Goal: Information Seeking & Learning: Compare options

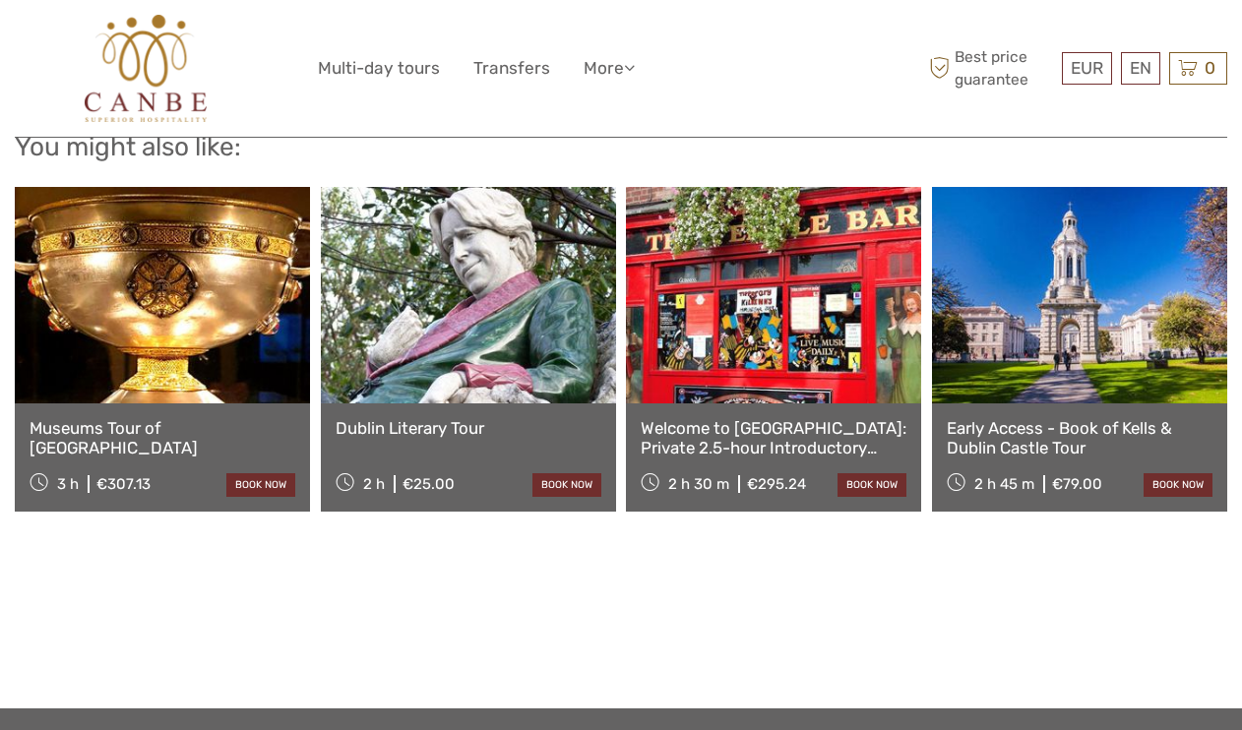
scroll to position [1853, 0]
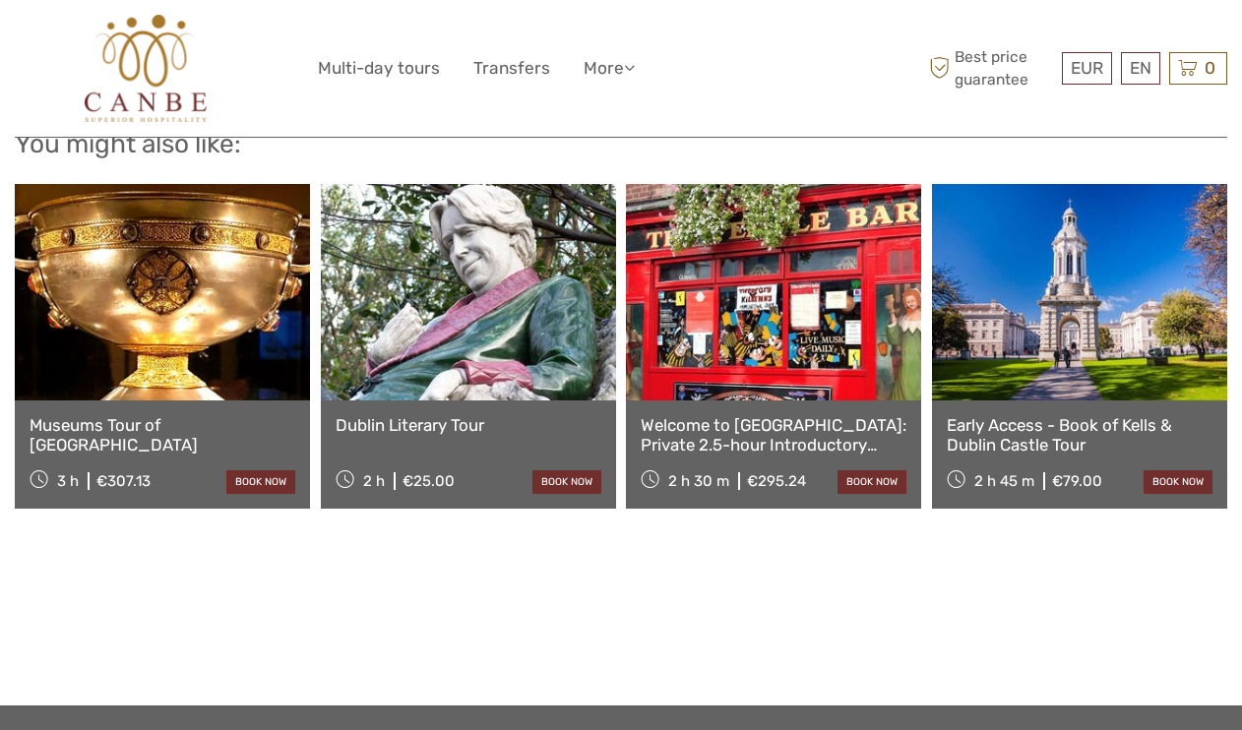
click at [280, 241] on link at bounding box center [162, 292] width 295 height 216
click at [524, 255] on link at bounding box center [468, 292] width 295 height 216
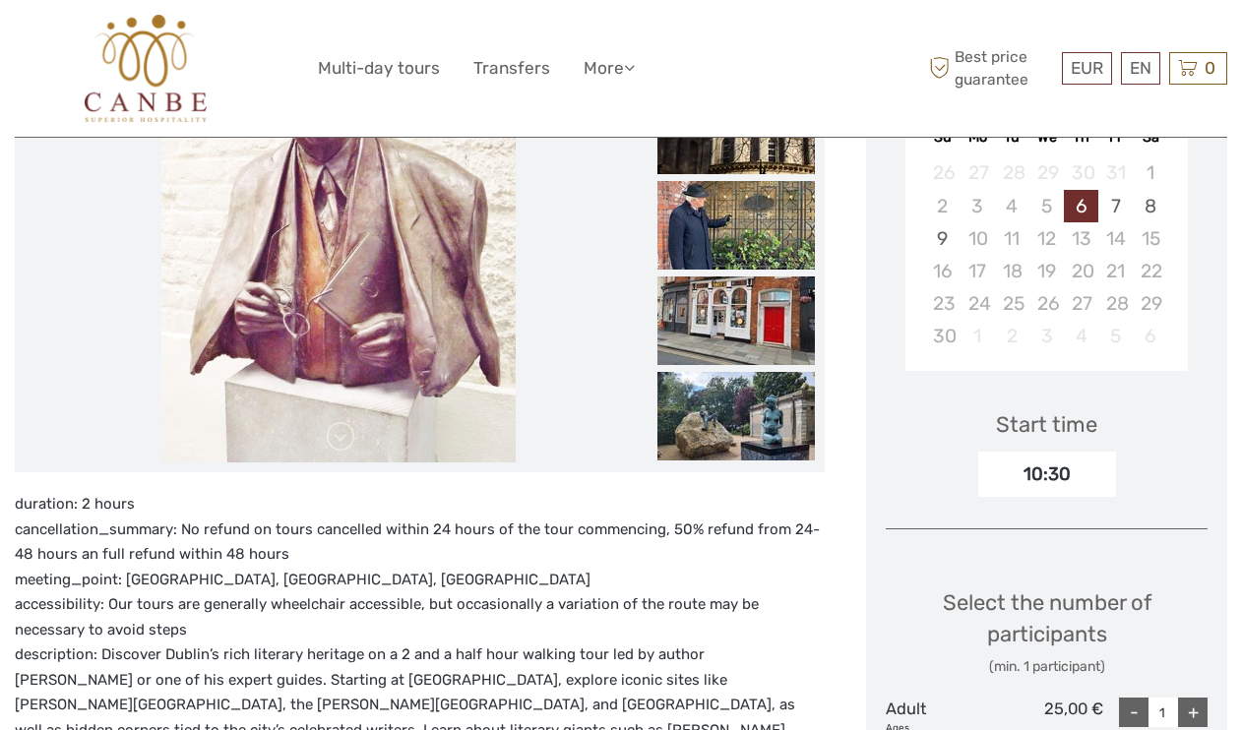
scroll to position [155, 0]
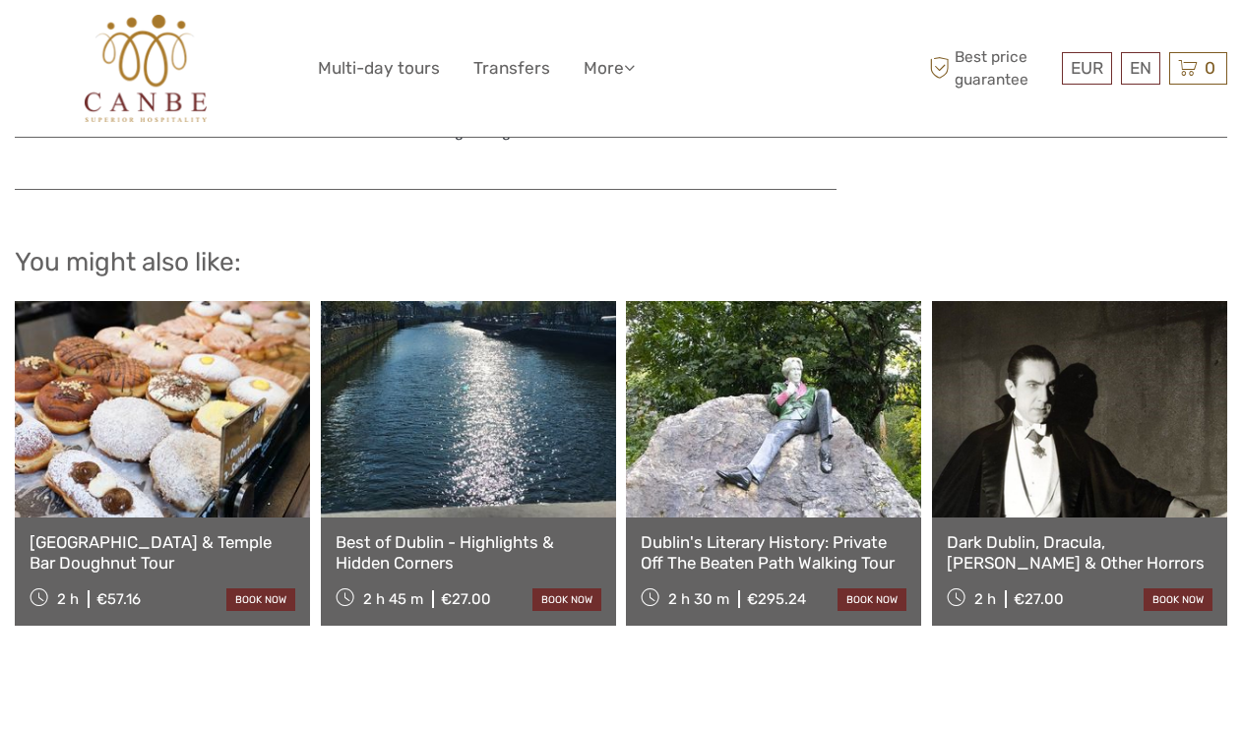
scroll to position [3028, 0]
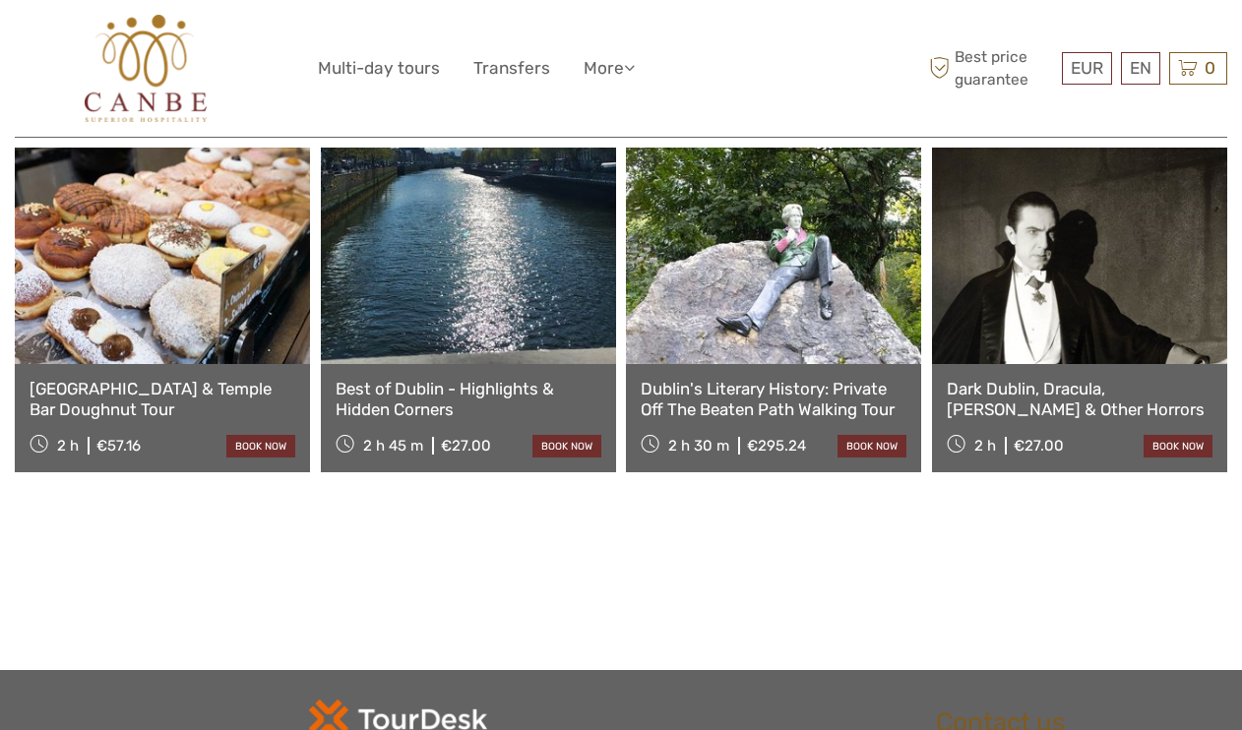
click at [436, 274] on link at bounding box center [468, 256] width 295 height 216
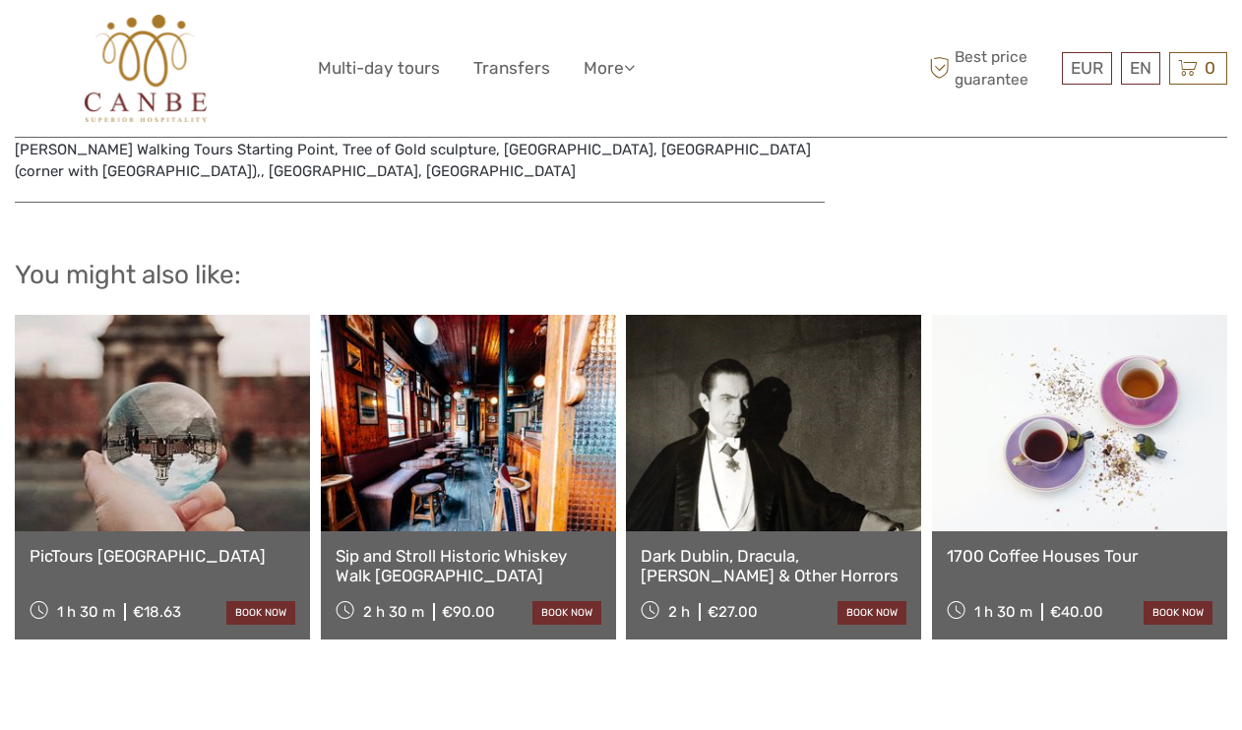
scroll to position [1906, 0]
